Goal: Obtain resource: Download file/media

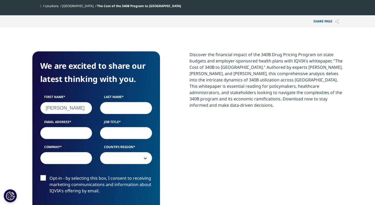
type input "[PERSON_NAME]"
click at [122, 102] on input "Last Name" at bounding box center [126, 108] width 52 height 12
type input "[PERSON_NAME]"
click at [63, 127] on input "Email Address" at bounding box center [66, 133] width 52 height 12
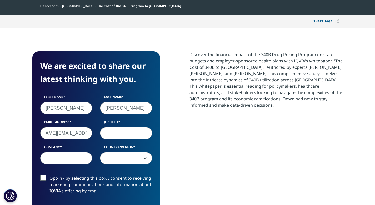
type input "[PERSON_NAME][EMAIL_ADDRESS][DOMAIN_NAME]"
click at [112, 127] on input "Job Title" at bounding box center [126, 133] width 52 height 12
type input "Economic Research Assistant"
click at [62, 152] on input "Company" at bounding box center [66, 158] width 52 height 12
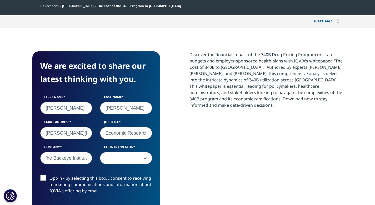
scroll to position [0, 4]
type input "The Buckeye Institute"
click at [113, 152] on span at bounding box center [126, 158] width 52 height 12
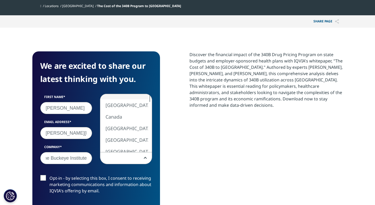
scroll to position [0, 0]
select select "[GEOGRAPHIC_DATA]"
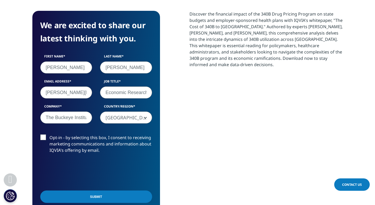
scroll to position [223, 0]
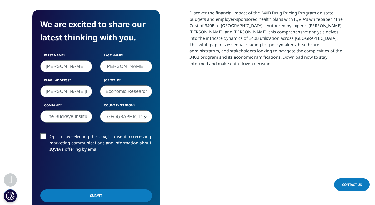
click at [65, 189] on input "Submit" at bounding box center [96, 195] width 112 height 12
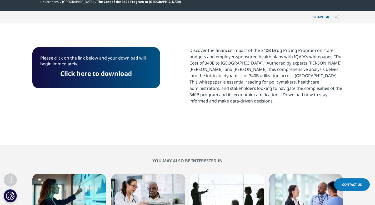
scroll to position [181, 0]
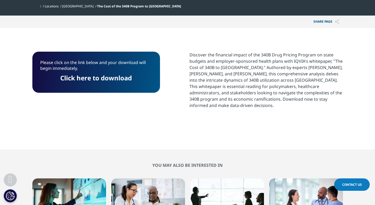
click at [111, 73] on link "Click here to download" at bounding box center [96, 77] width 72 height 9
